Goal: Task Accomplishment & Management: Manage account settings

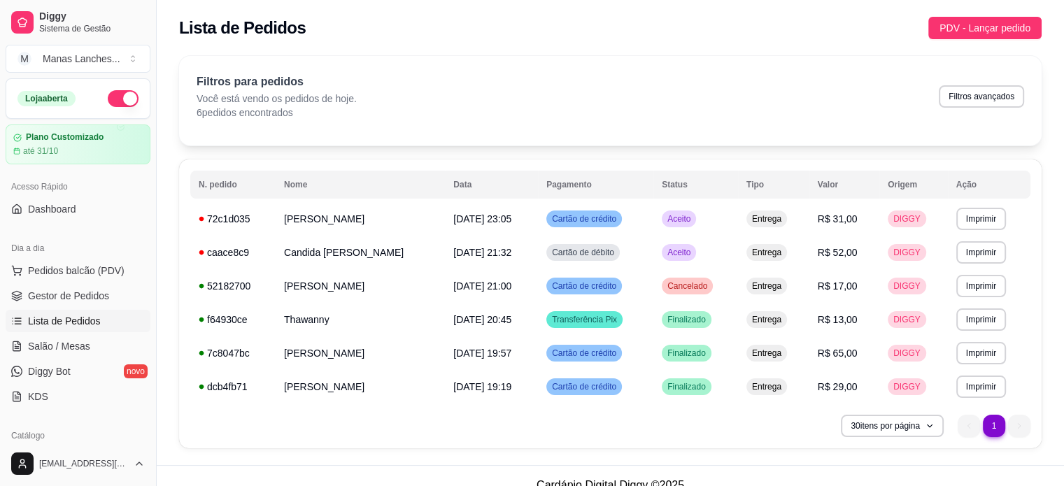
click at [1043, 296] on div "**********" at bounding box center [611, 257] width 908 height 418
click at [1058, 360] on div "**********" at bounding box center [611, 257] width 908 height 418
click at [112, 94] on button "button" at bounding box center [123, 98] width 31 height 17
click at [108, 299] on link "Gestor de Pedidos" at bounding box center [78, 296] width 145 height 22
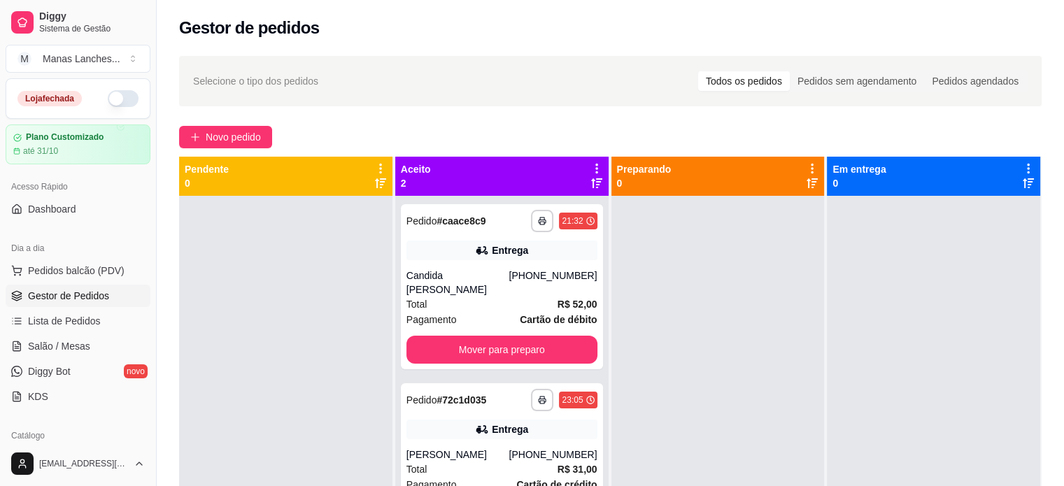
click at [591, 165] on icon at bounding box center [597, 168] width 13 height 13
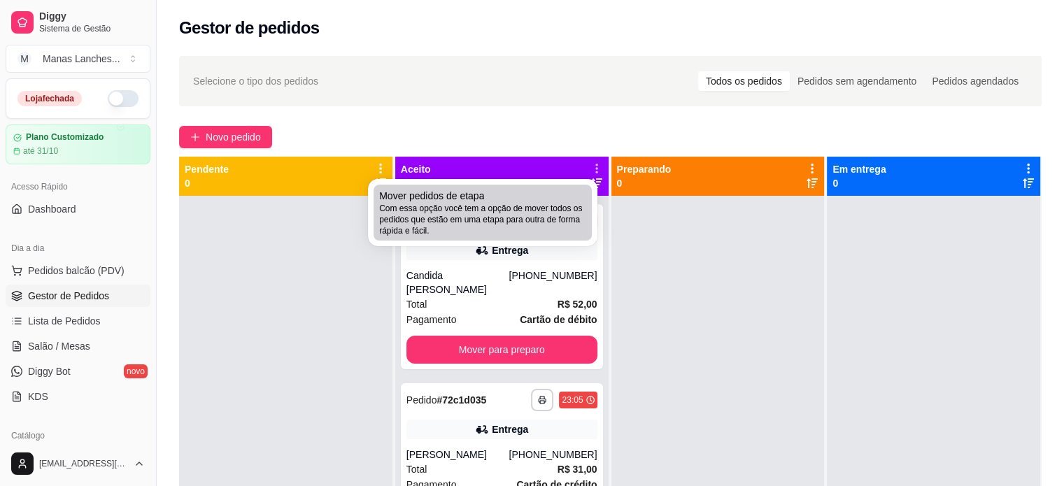
click at [549, 217] on span "Com essa opção você tem a opção de mover todos os pedidos que estão em uma etap…" at bounding box center [482, 220] width 207 height 34
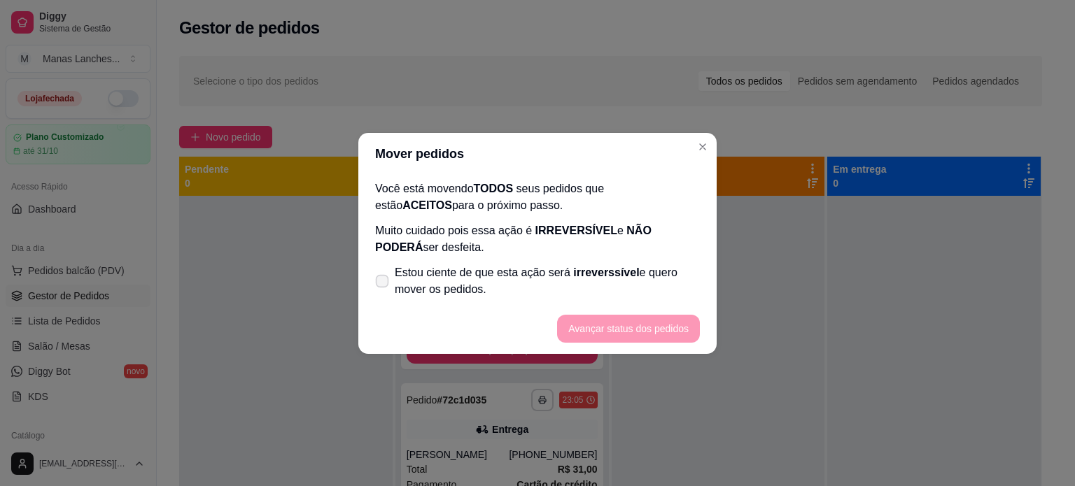
click at [386, 288] on label "Estou ciente de que esta ação será irreverssível e quero mover os pedidos." at bounding box center [538, 281] width 336 height 45
click at [384, 288] on input "Estou ciente de que esta ação será irreverssível e quero mover os pedidos." at bounding box center [378, 287] width 9 height 9
checkbox input "true"
click at [593, 317] on button "Avançar status dos pedidos" at bounding box center [628, 329] width 143 height 28
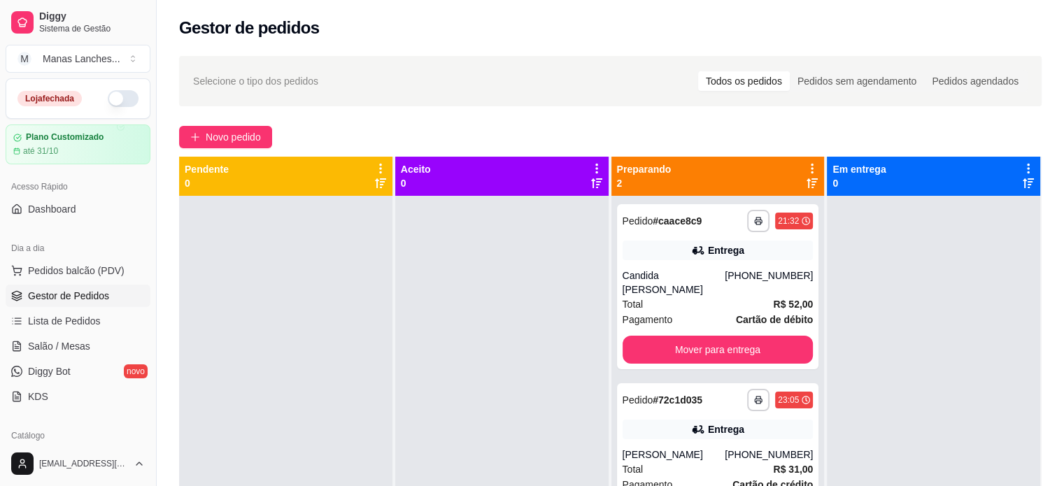
click at [803, 160] on div "Preparando 2" at bounding box center [718, 176] width 213 height 39
click at [806, 174] on icon at bounding box center [812, 168] width 13 height 13
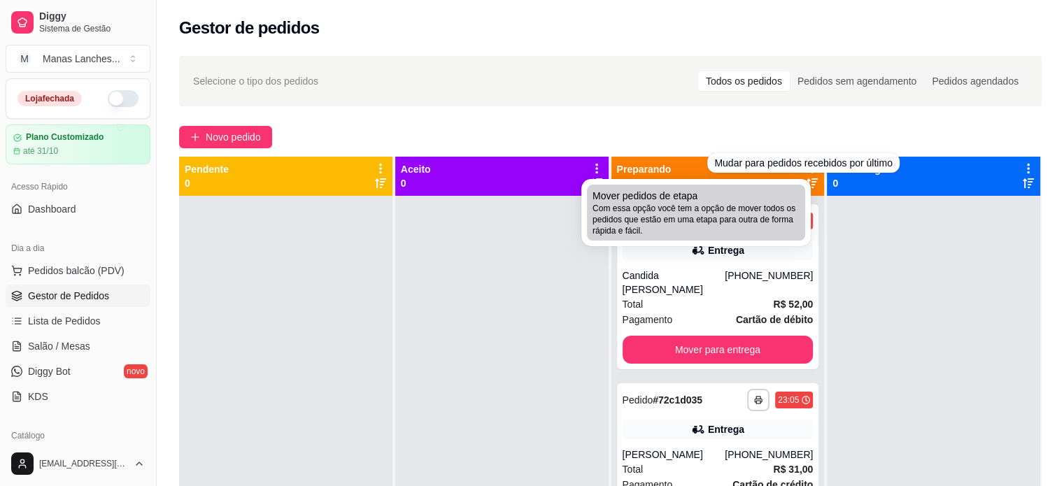
click at [789, 189] on div "Mover pedidos de etapa Com essa opção você tem a opção de mover todos os pedido…" at bounding box center [696, 213] width 207 height 48
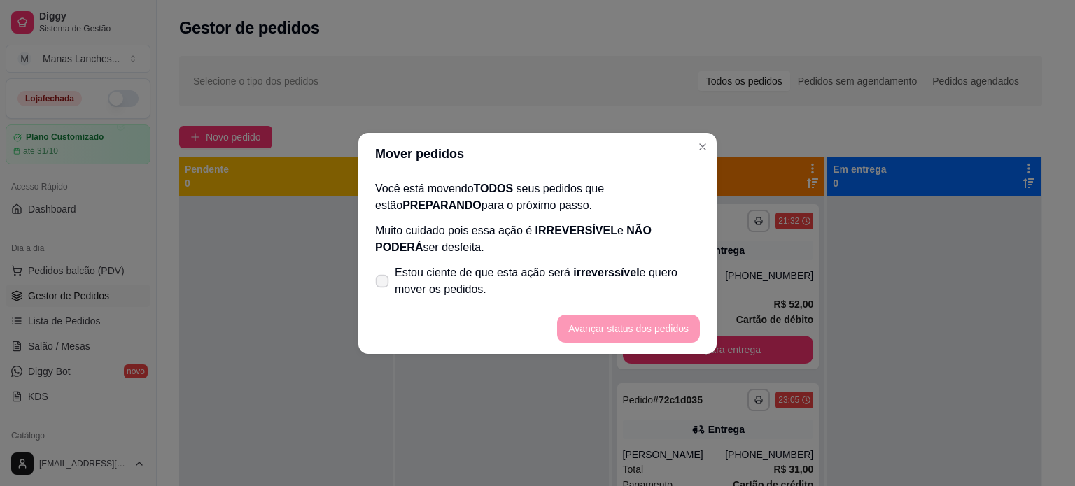
click at [389, 276] on label "Estou ciente de que esta ação será irreverssível e quero mover os pedidos." at bounding box center [538, 281] width 336 height 45
click at [384, 283] on input "Estou ciente de que esta ação será irreverssível e quero mover os pedidos." at bounding box center [378, 287] width 9 height 9
checkbox input "true"
click at [626, 327] on button "Avançar status dos pedidos" at bounding box center [628, 328] width 139 height 27
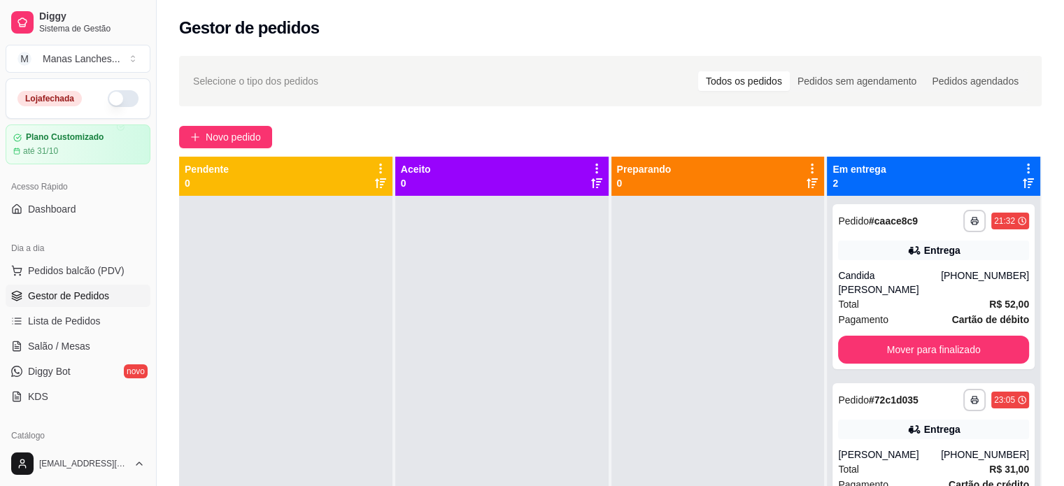
click at [1022, 164] on icon at bounding box center [1028, 168] width 13 height 13
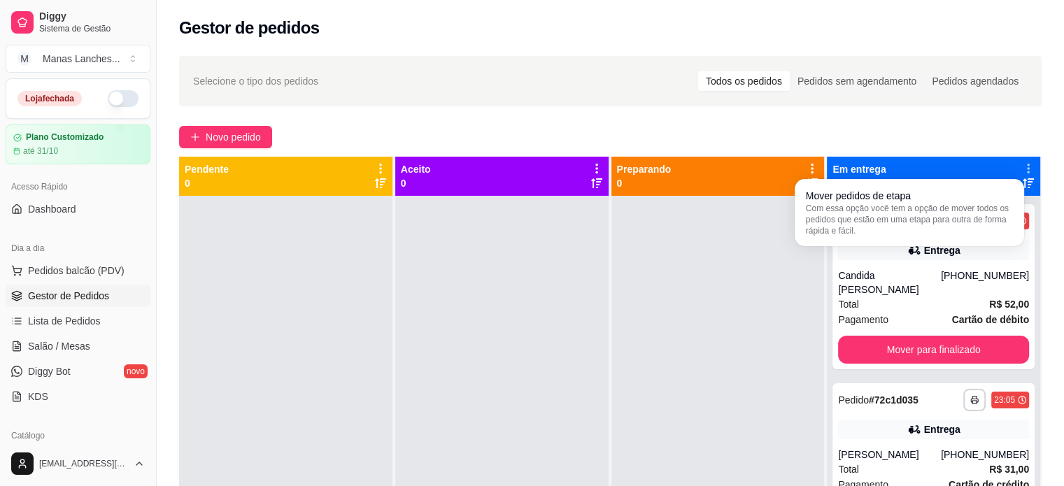
click at [1027, 164] on icon at bounding box center [1028, 169] width 2 height 10
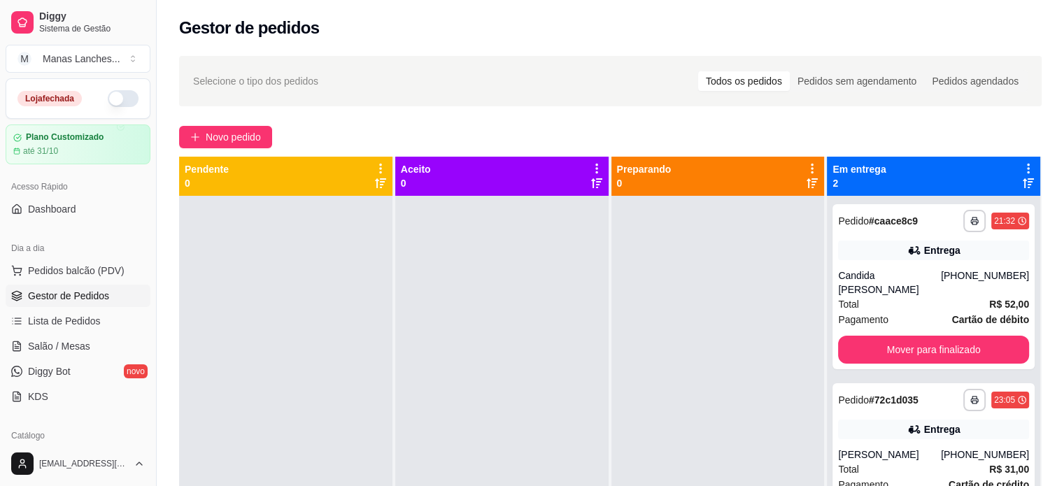
click at [1022, 164] on icon at bounding box center [1028, 168] width 13 height 13
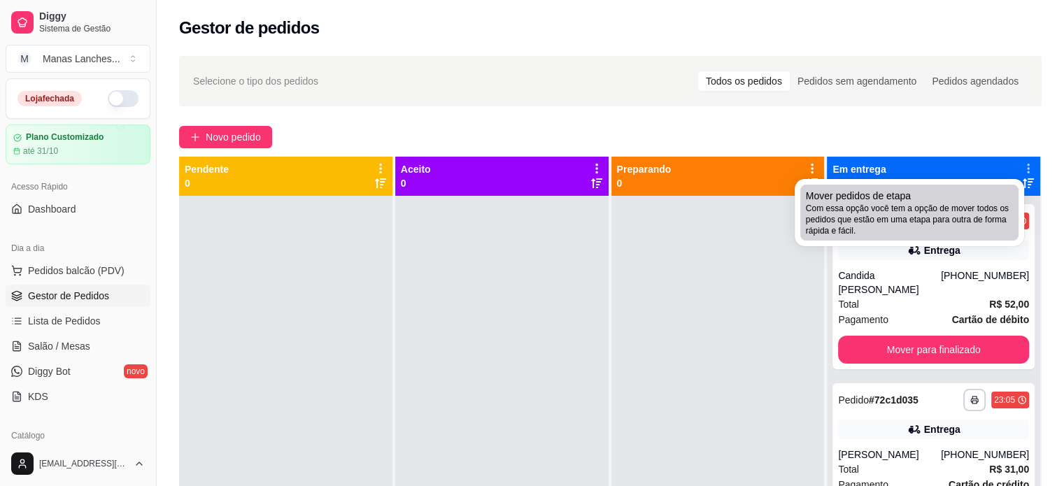
click at [994, 192] on div "Mover pedidos de etapa Com essa opção você tem a opção de mover todos os pedido…" at bounding box center [909, 213] width 207 height 48
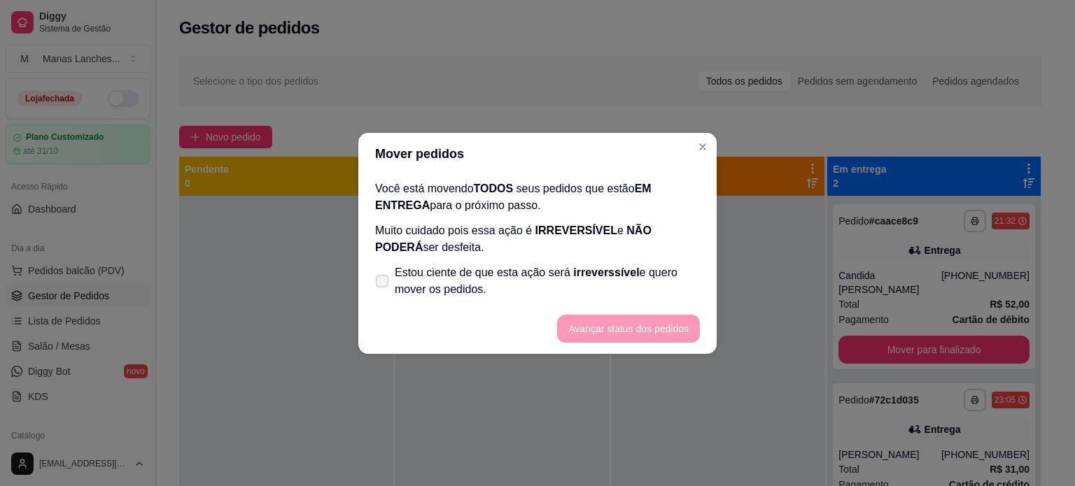
click at [372, 269] on label "Estou ciente de que esta ação será irreverssível e quero mover os pedidos." at bounding box center [538, 281] width 336 height 45
click at [374, 283] on input "Estou ciente de que esta ação será irreverssível e quero mover os pedidos." at bounding box center [378, 287] width 9 height 9
checkbox input "true"
click at [575, 318] on button "Avançar status dos pedidos" at bounding box center [628, 329] width 143 height 28
